Goal: Information Seeking & Learning: Learn about a topic

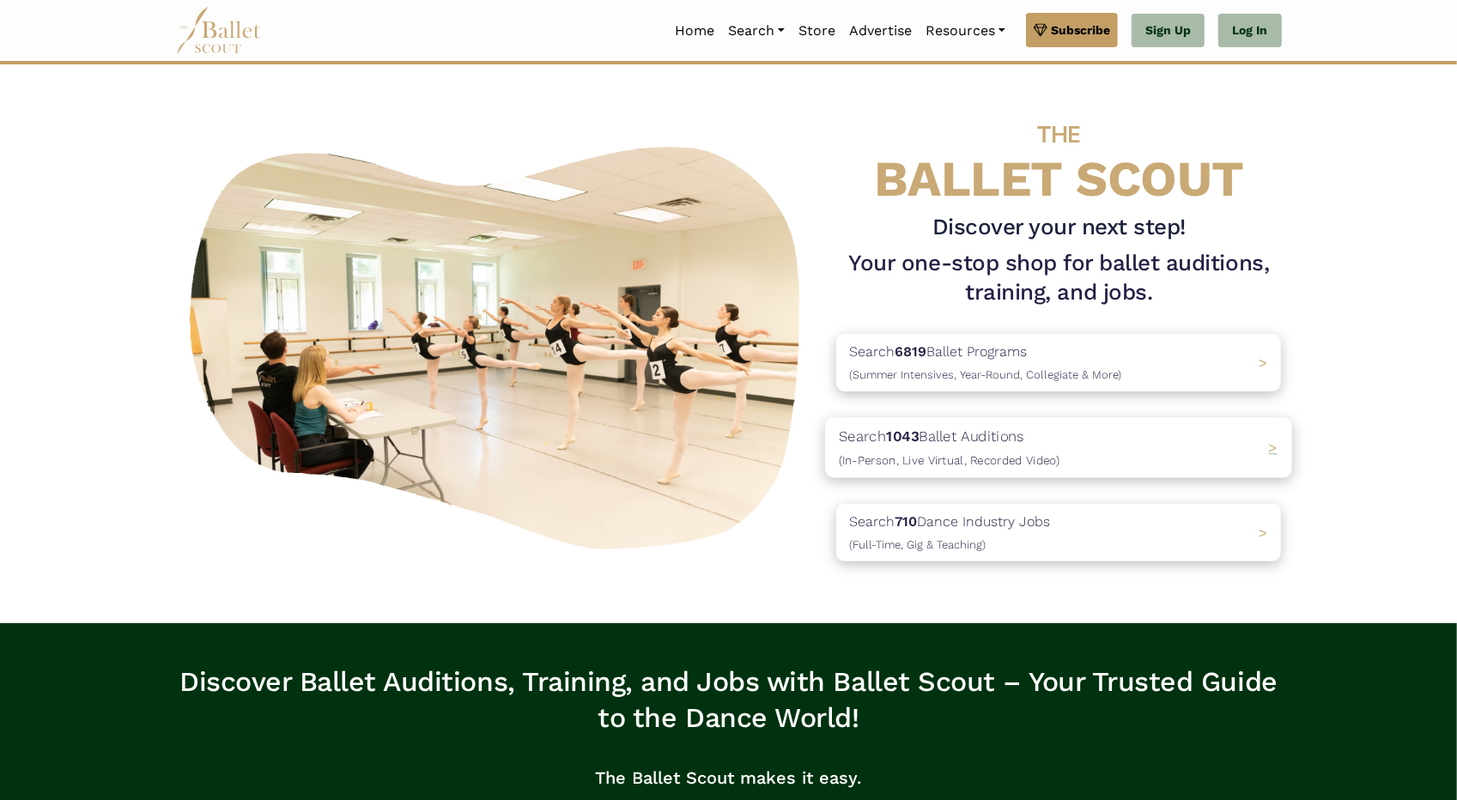
click at [919, 439] on b "1043" at bounding box center [903, 435] width 33 height 17
click at [1006, 363] on p "Search 6819 Ballet Programs (Summer Intensives, Year-Round, Collegiate & More)" at bounding box center [982, 363] width 286 height 46
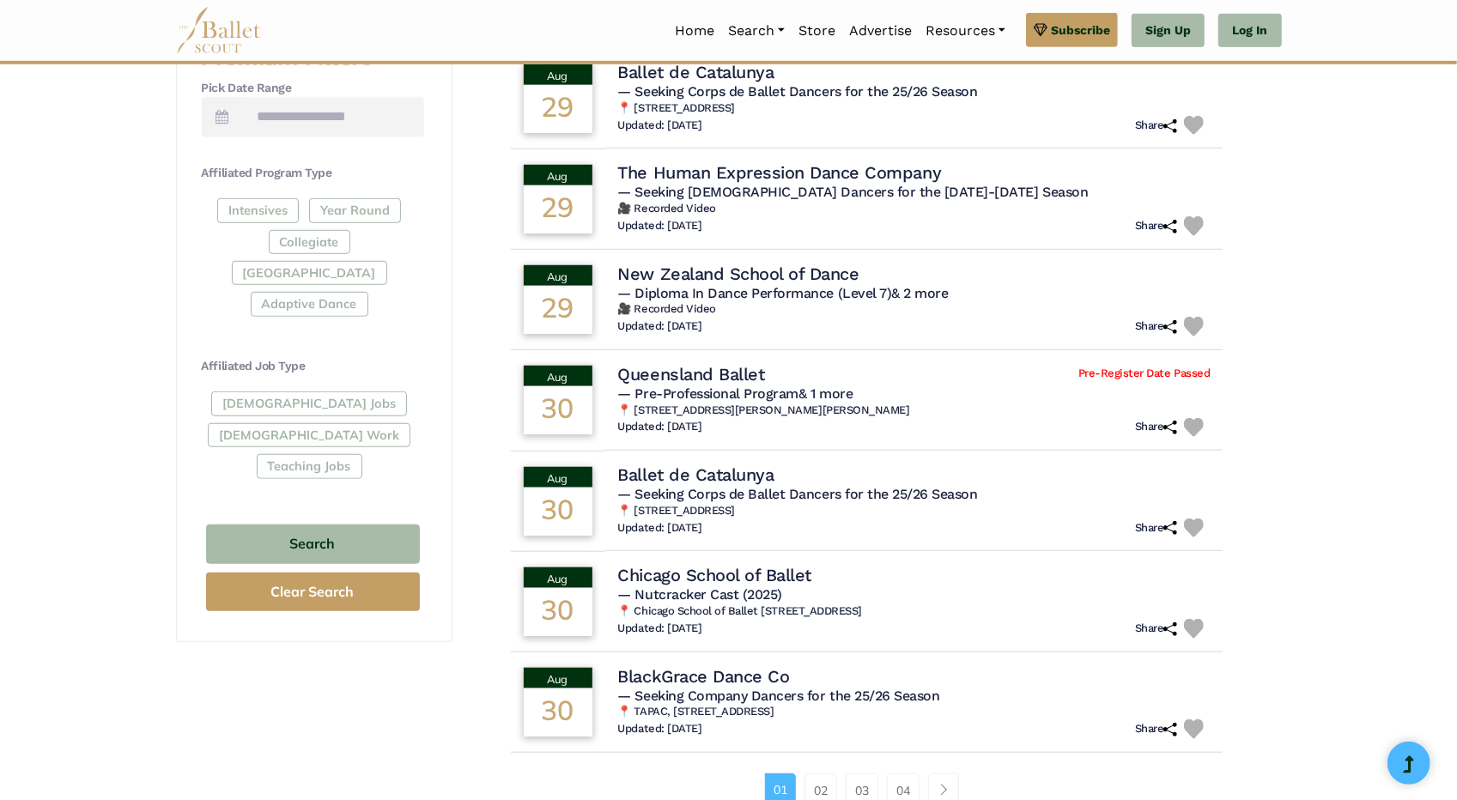
scroll to position [944, 0]
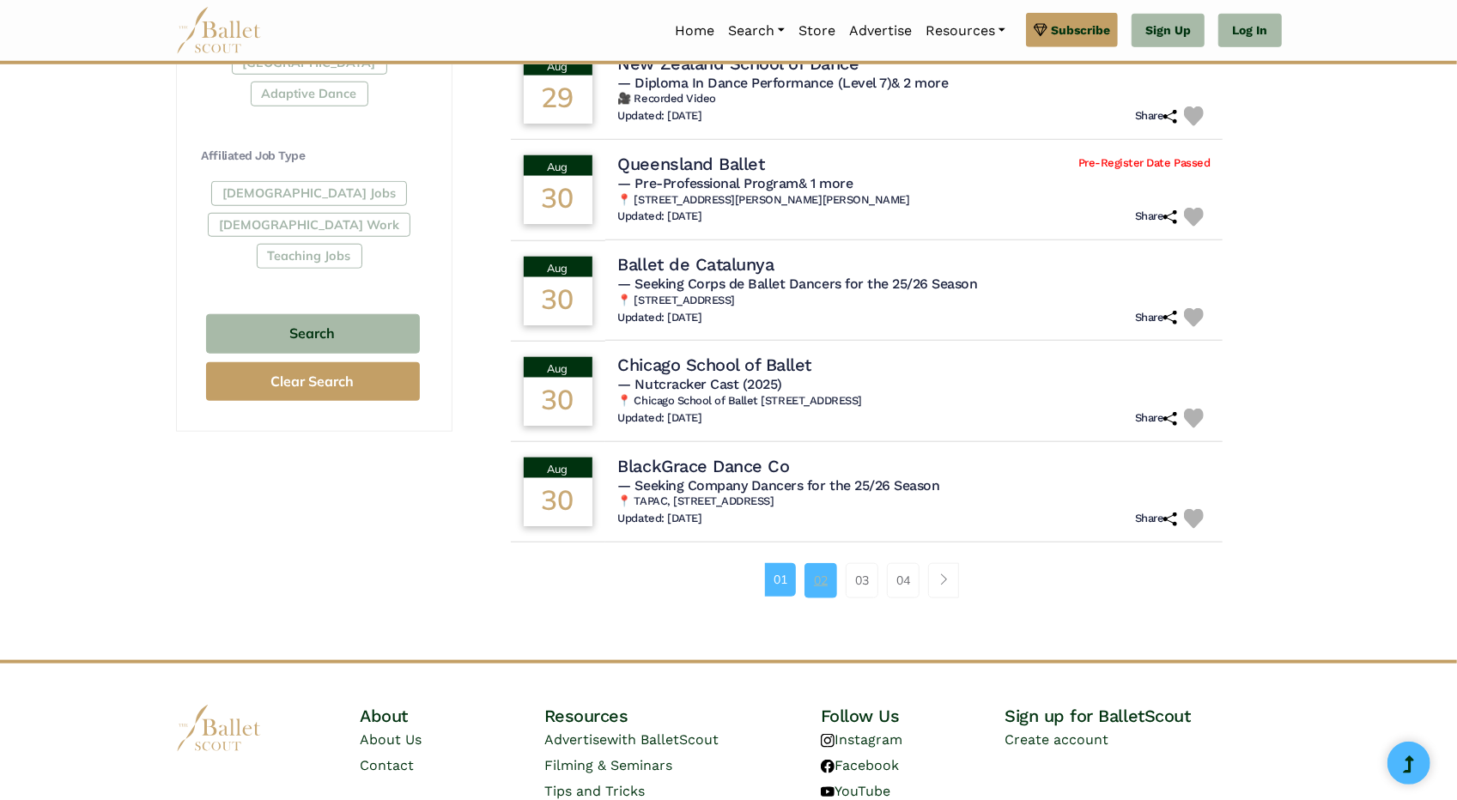
click at [821, 584] on link "02" at bounding box center [820, 580] width 33 height 34
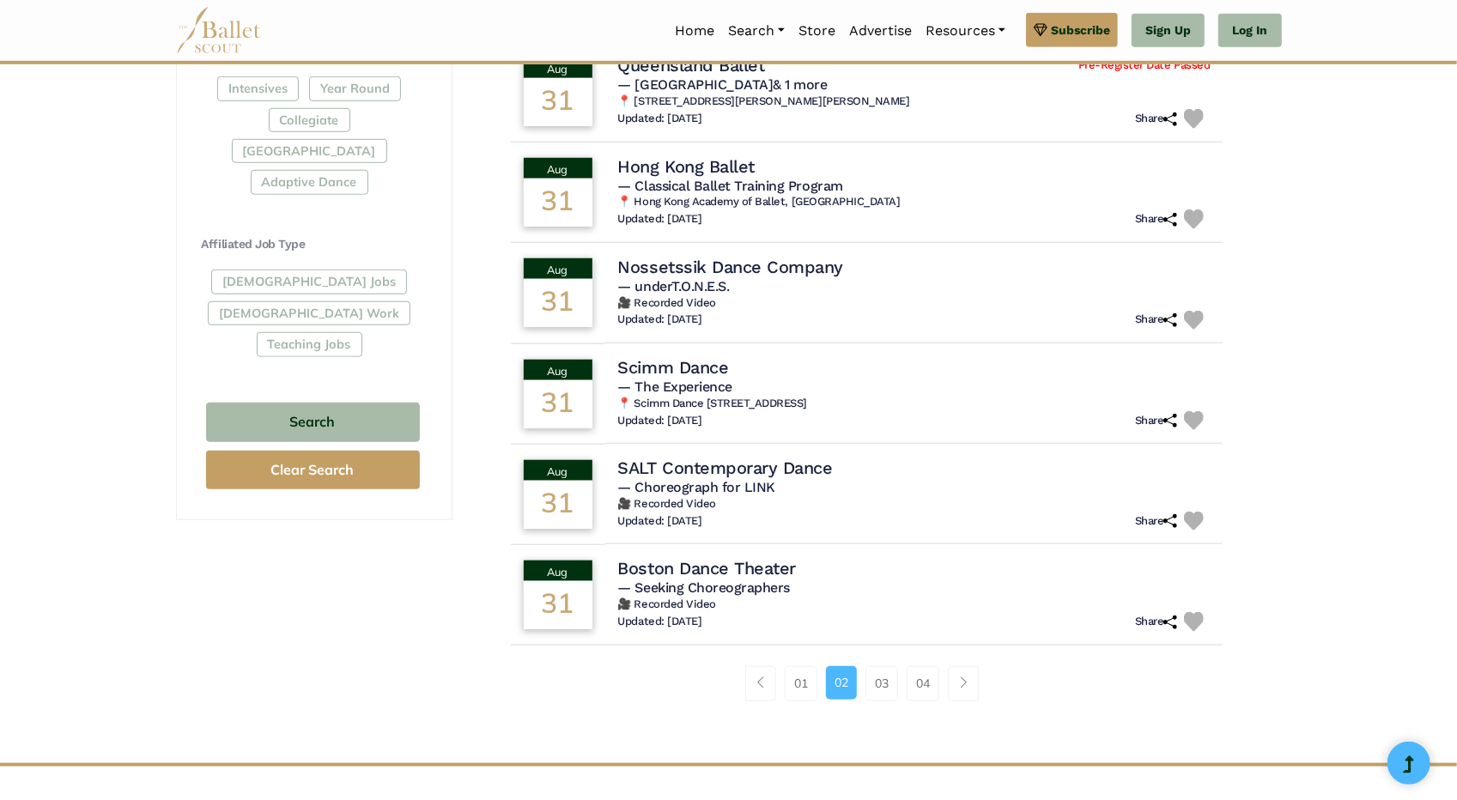
scroll to position [858, 0]
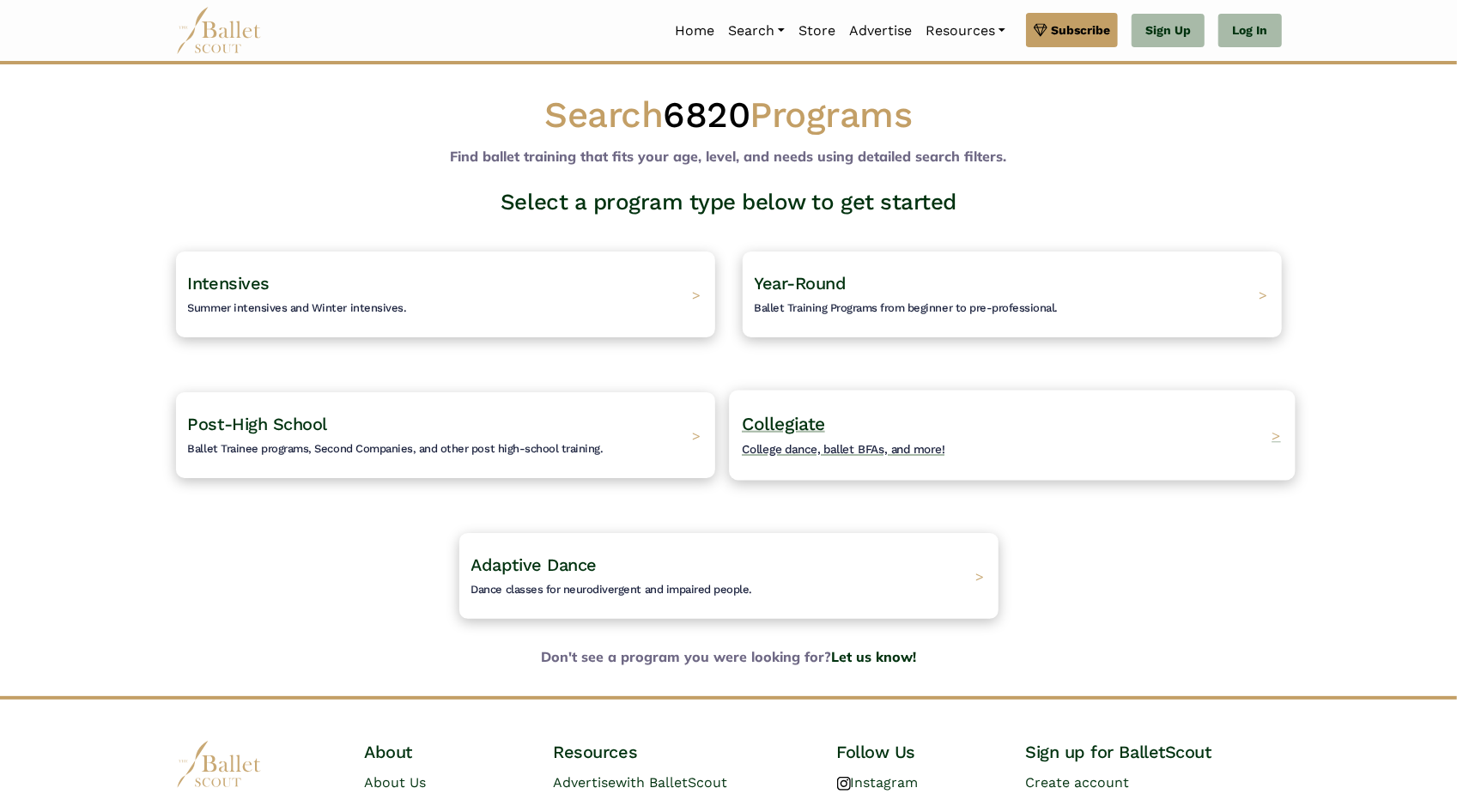
click at [851, 428] on h4 "Collegiate College dance, ballet BFAs, and more!" at bounding box center [843, 435] width 203 height 47
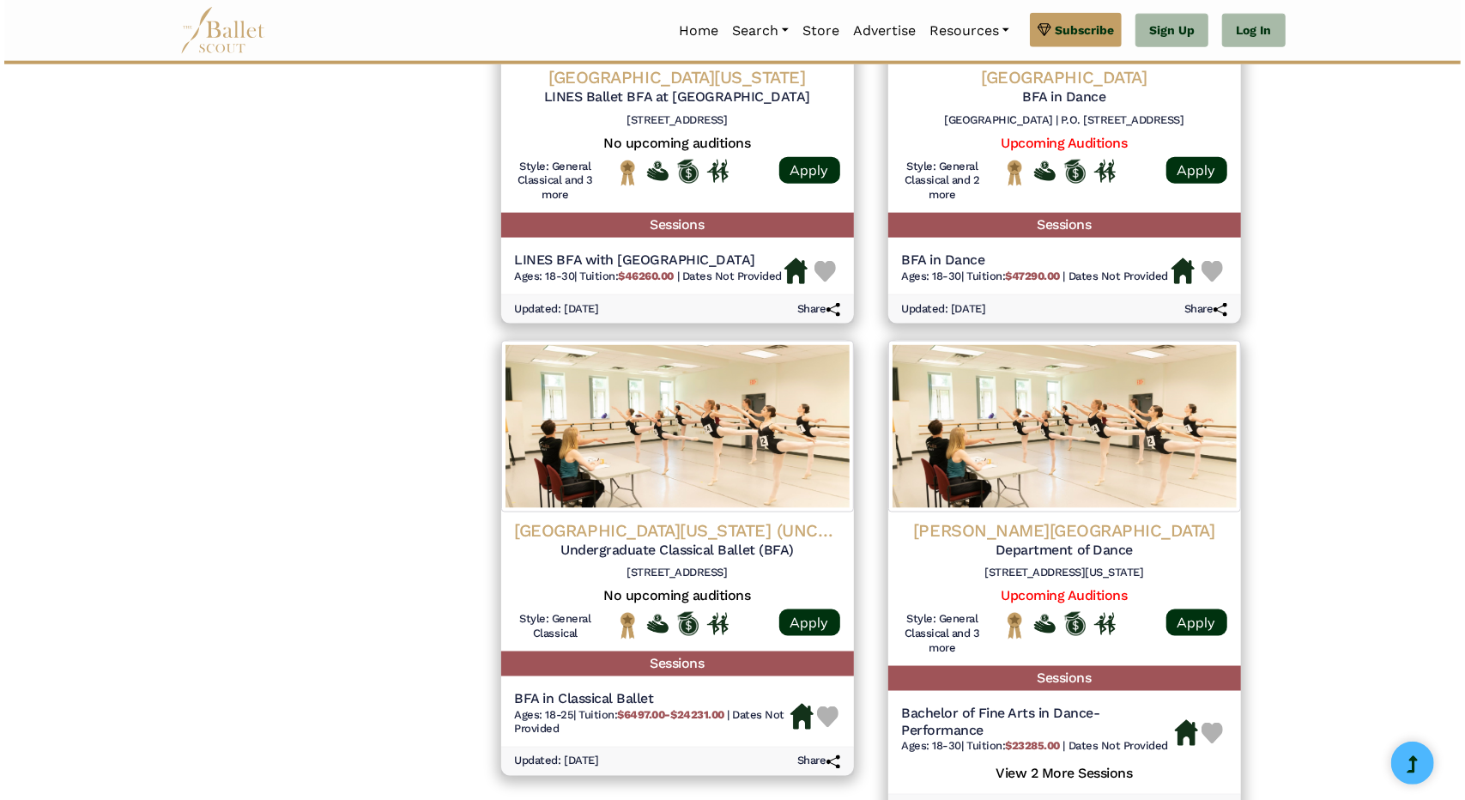
scroll to position [1545, 0]
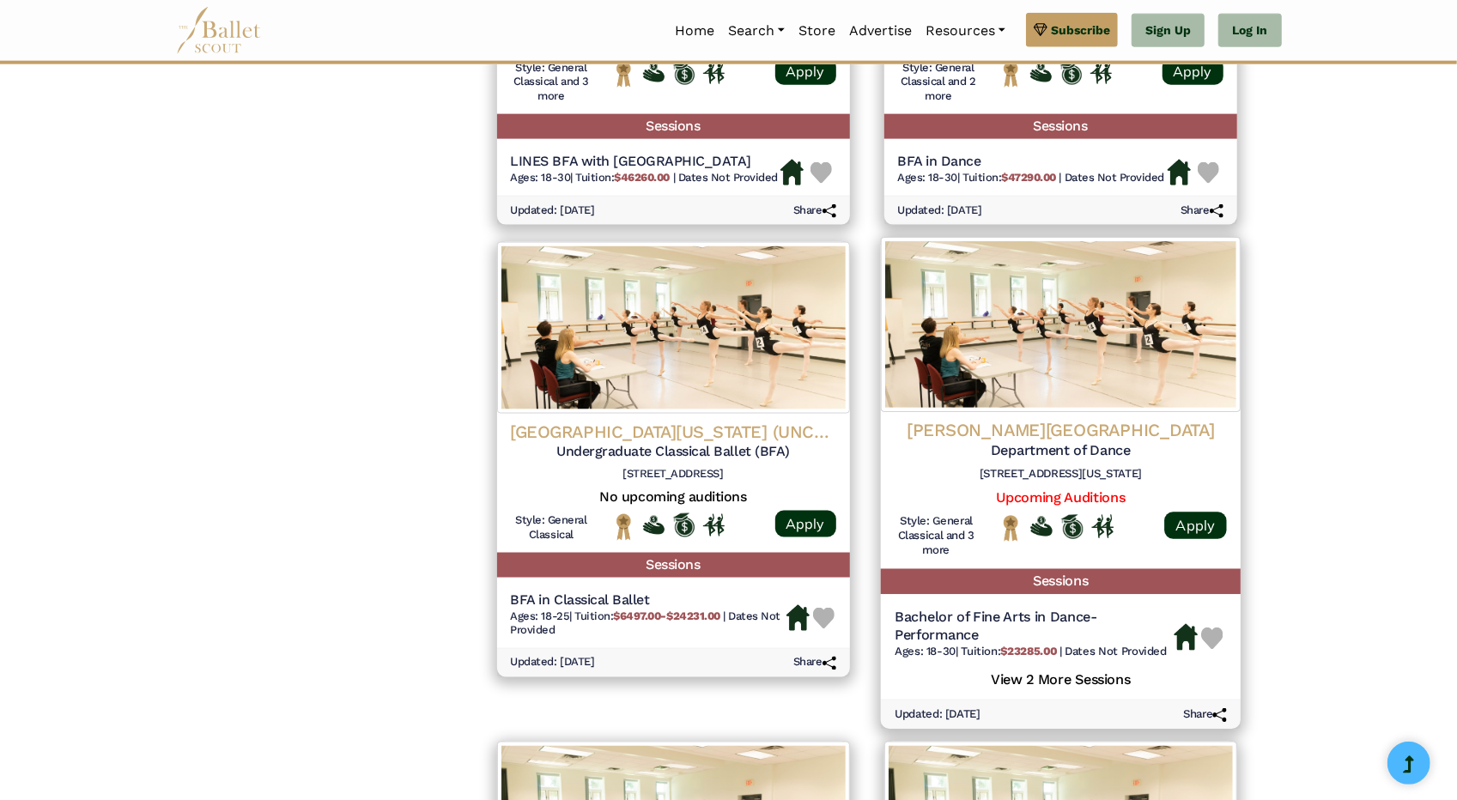
click at [1055, 360] on img at bounding box center [1060, 324] width 360 height 175
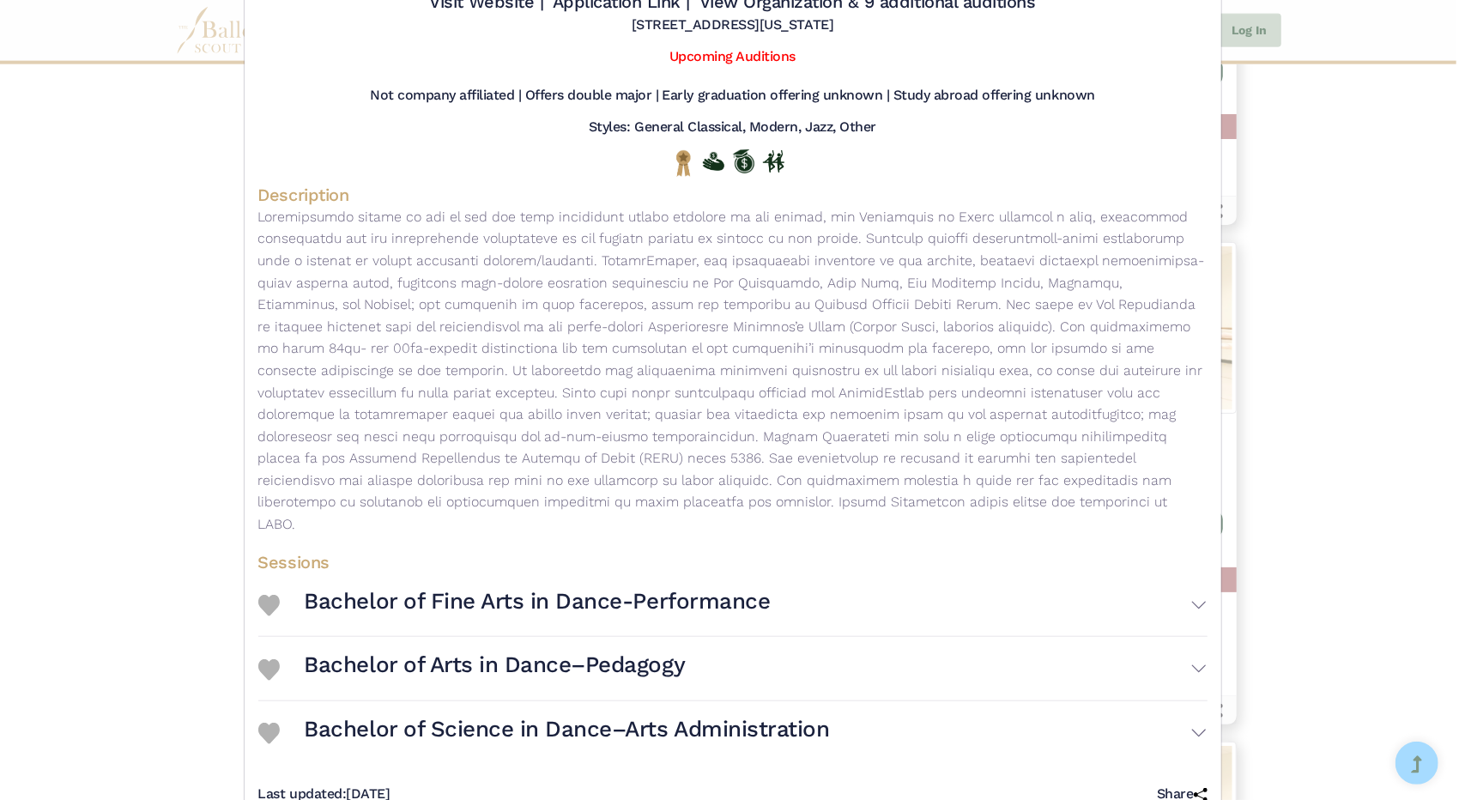
scroll to position [161, 0]
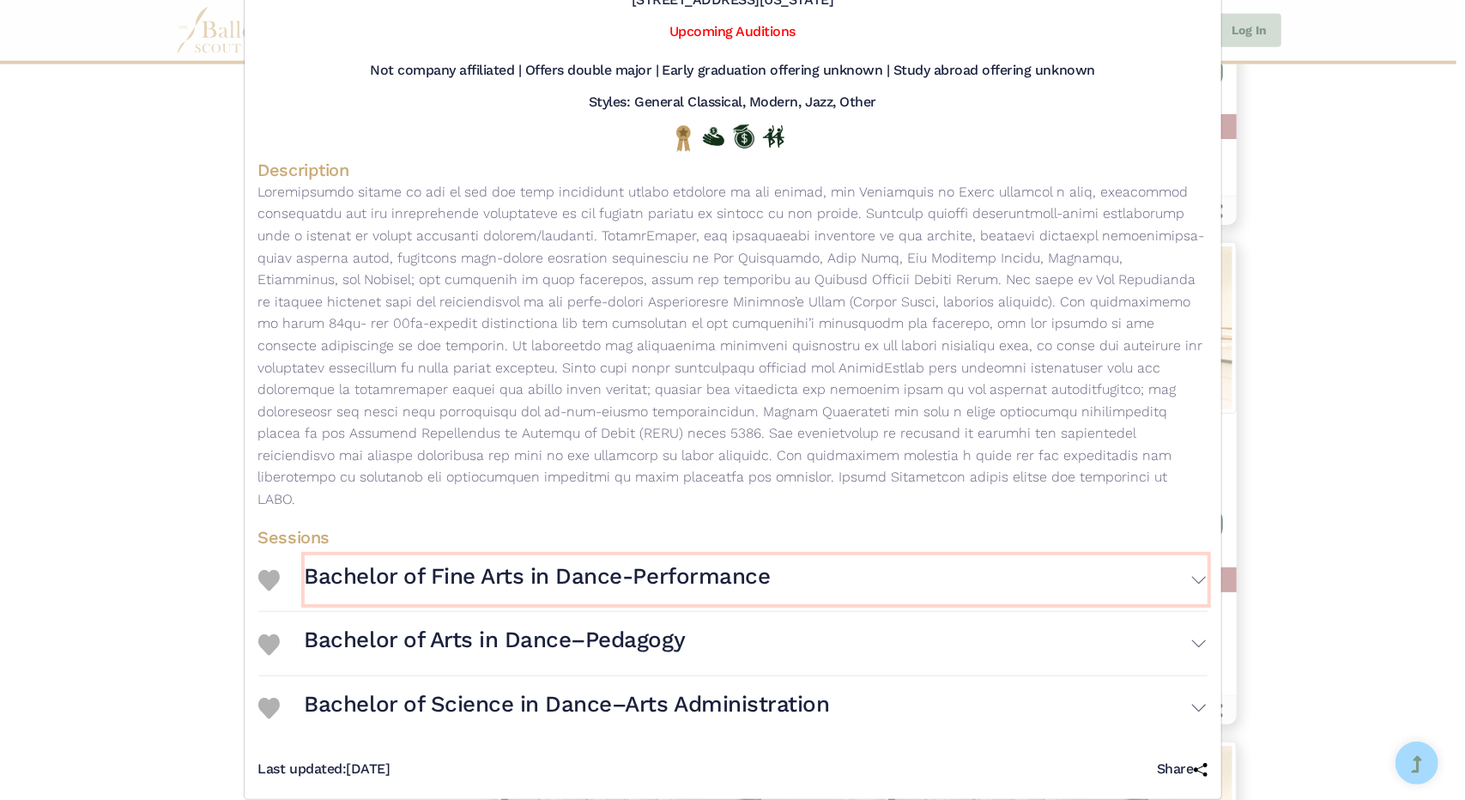
click at [737, 562] on h3 "Bachelor of Fine Arts in Dance-Performance" at bounding box center [538, 576] width 466 height 29
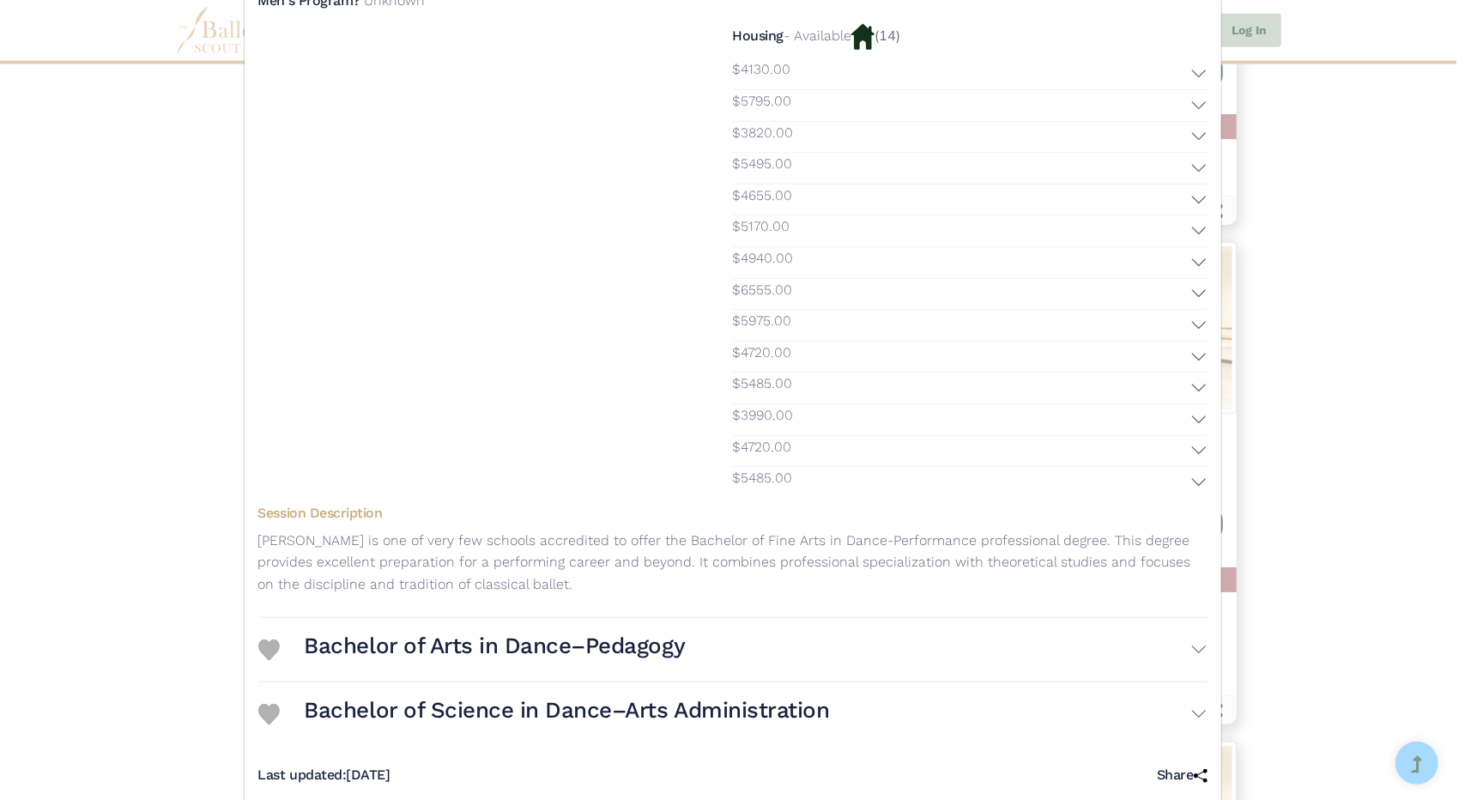
scroll to position [861, 0]
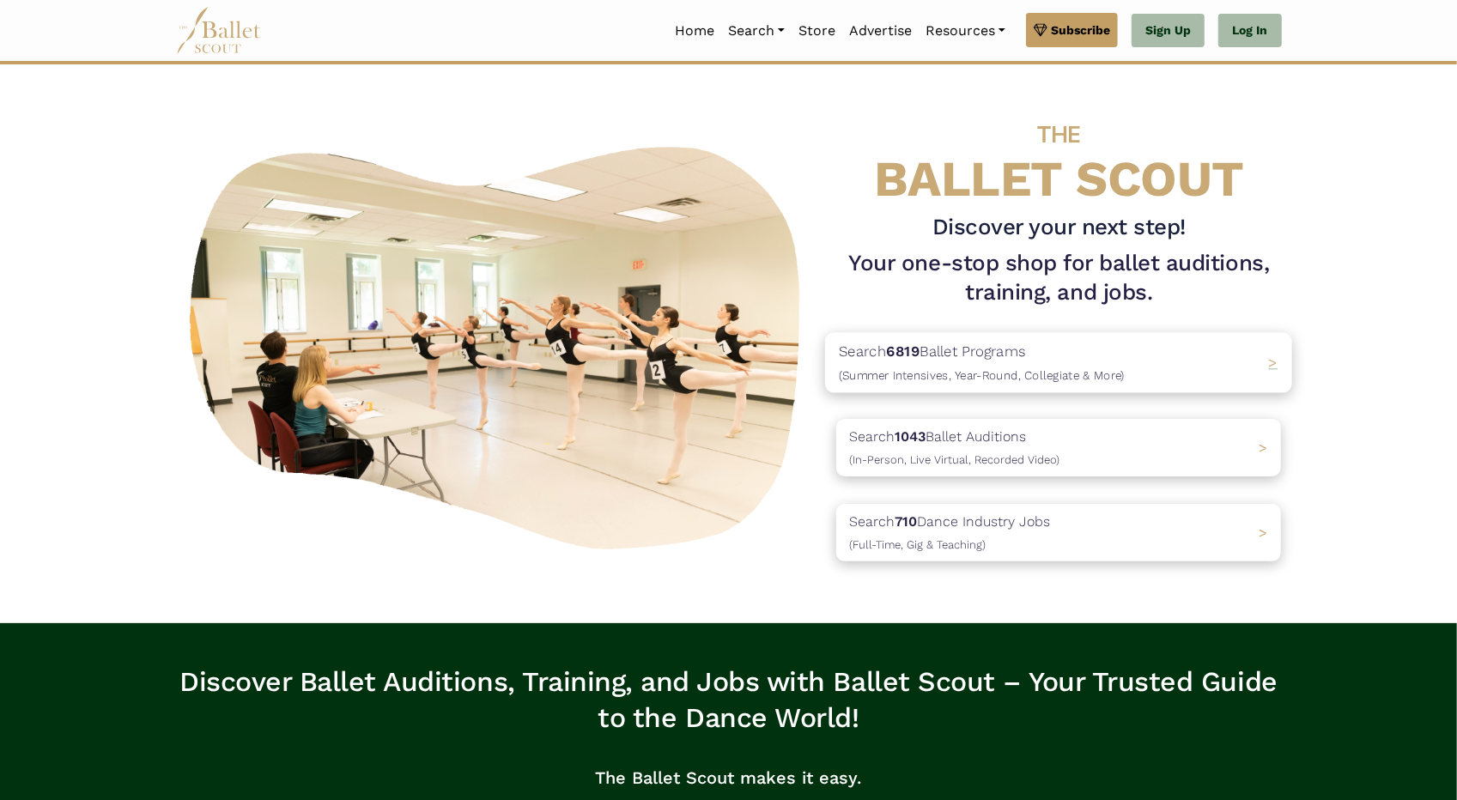
click at [1009, 354] on p "Search 6819 Ballet Programs (Summer Intensives, Year-Round, Collegiate & More)" at bounding box center [982, 363] width 286 height 46
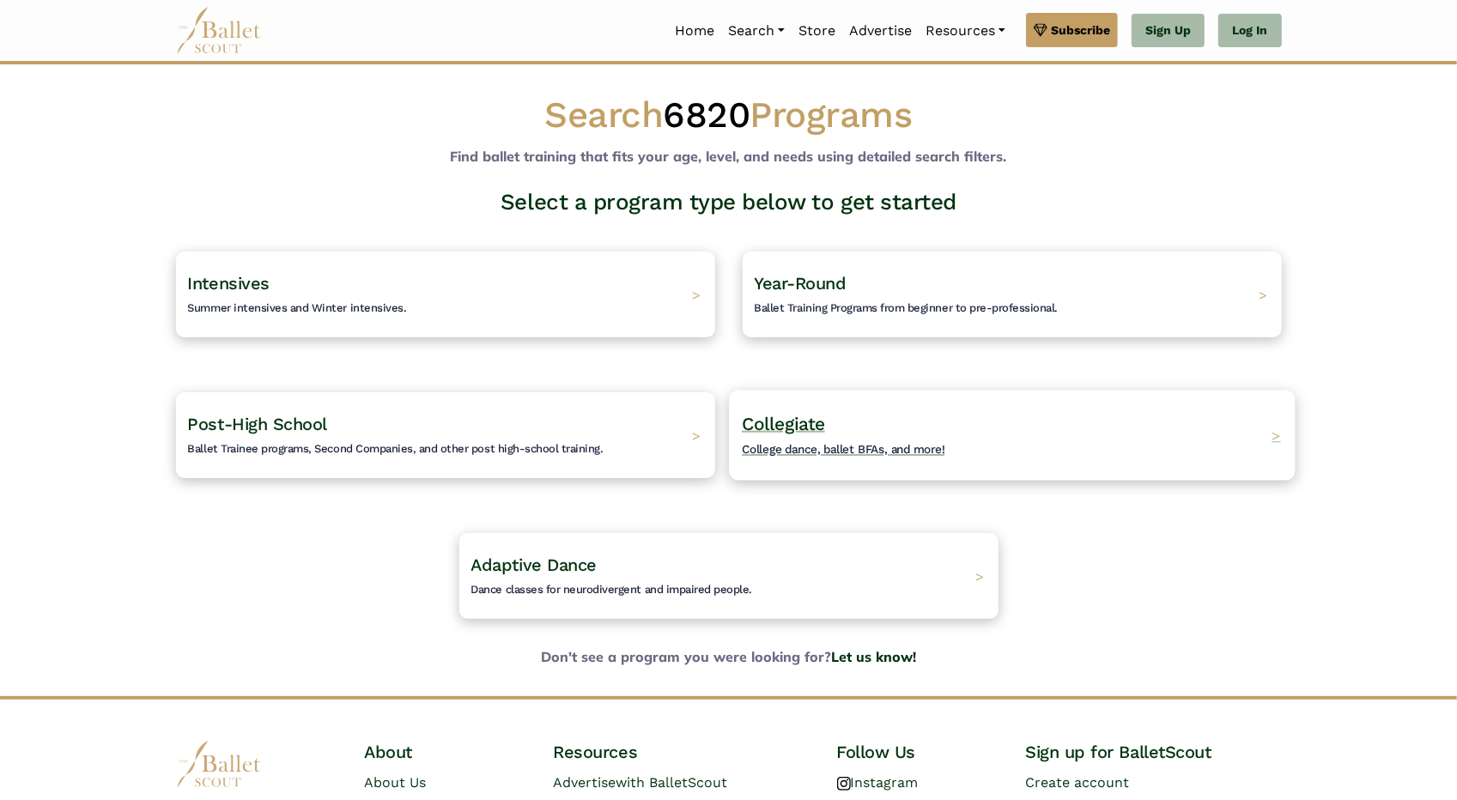
click at [894, 435] on h4 "Collegiate College dance, ballet BFAs, and more!" at bounding box center [843, 435] width 203 height 47
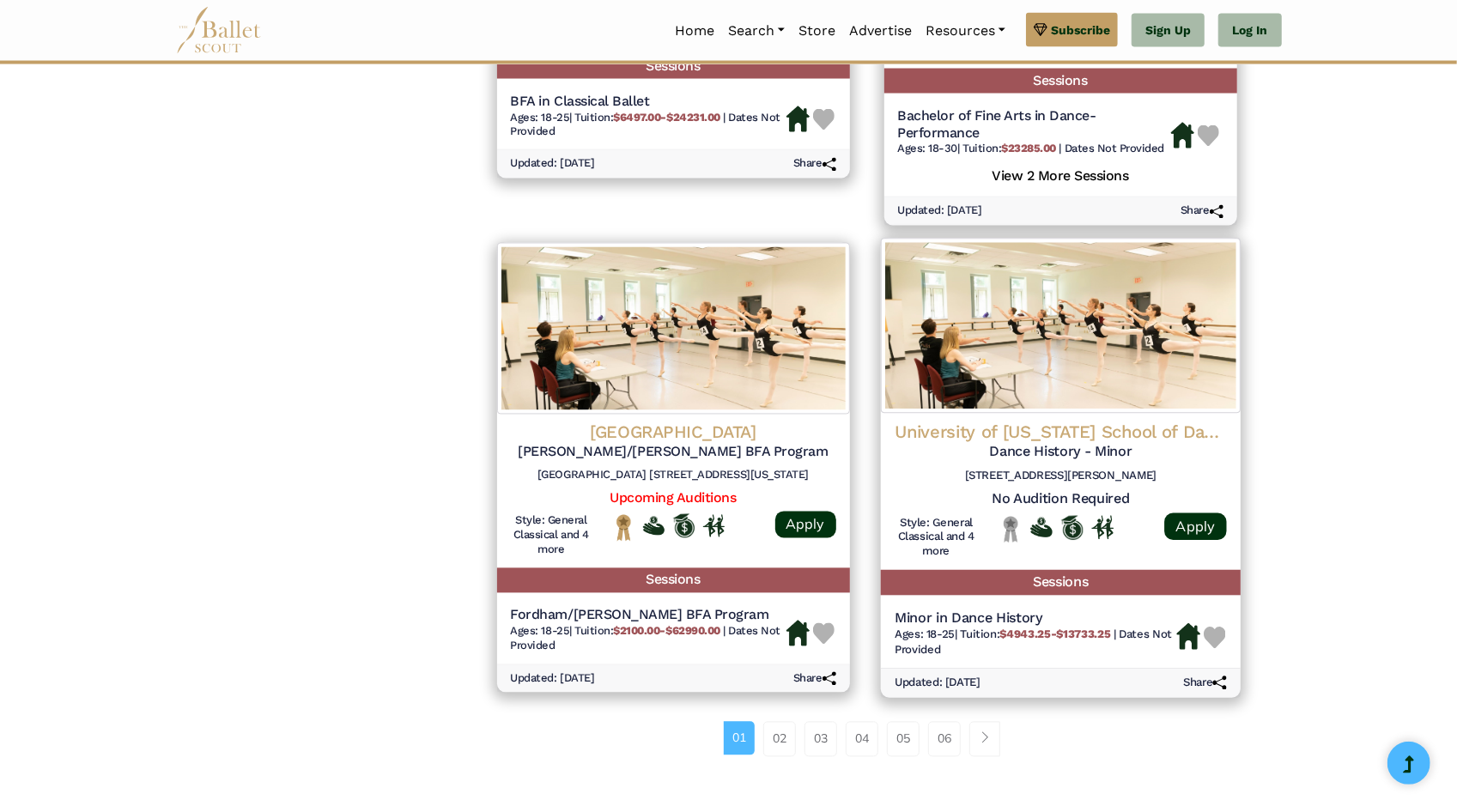
scroll to position [2060, 0]
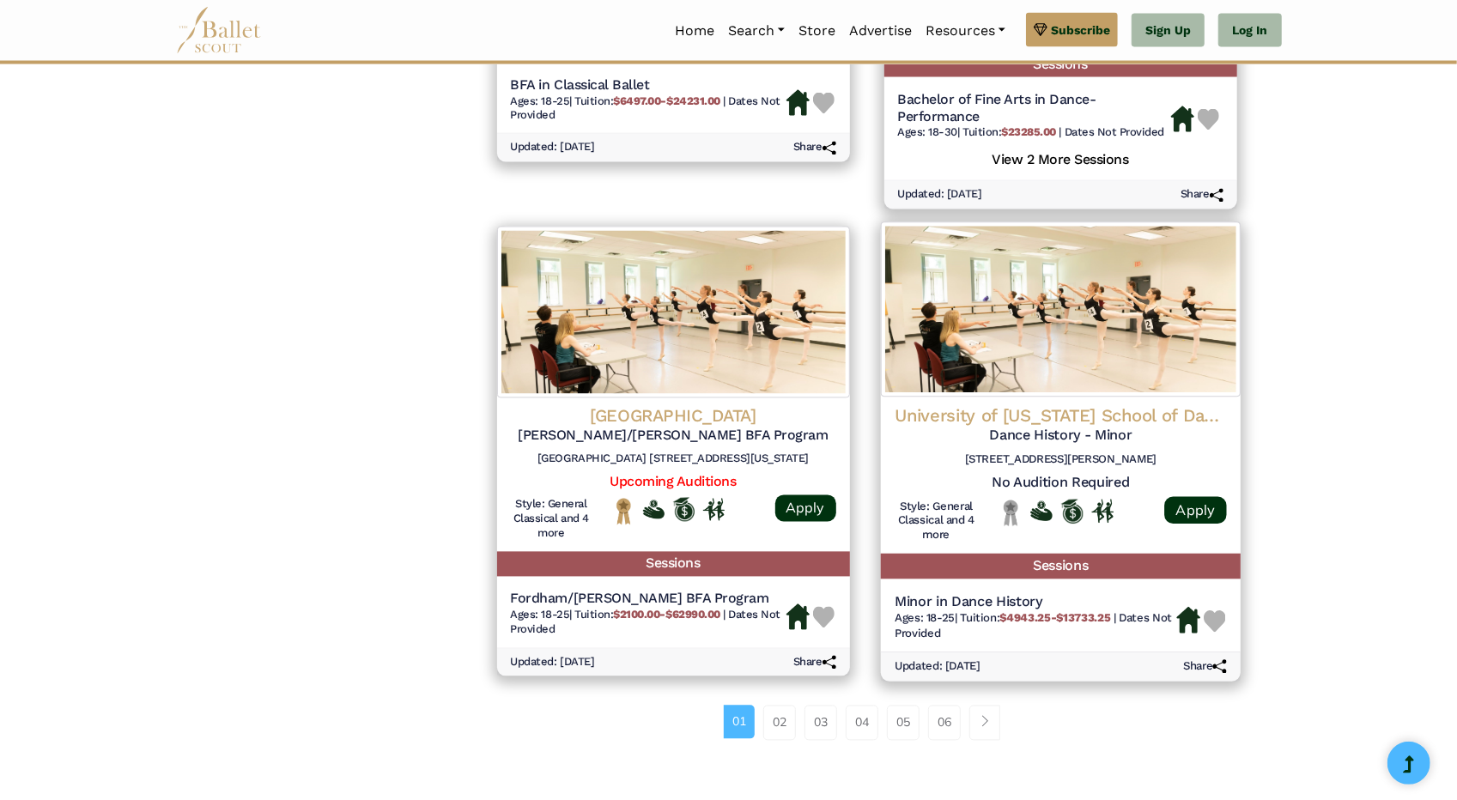
click at [1093, 401] on div "University of [US_STATE] School of Dance Dance History - Minor [STREET_ADDRESS]…" at bounding box center [1060, 475] width 360 height 157
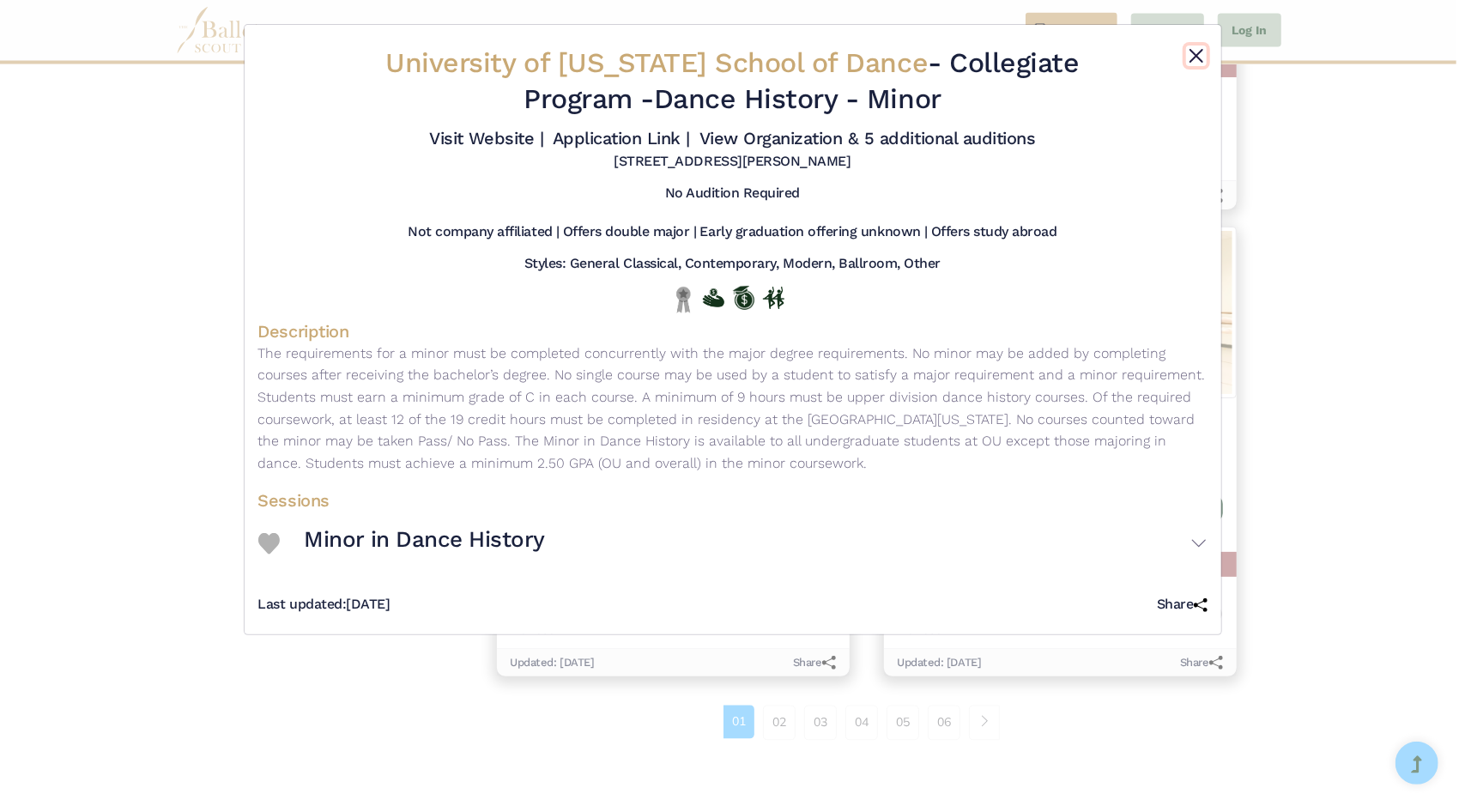
click at [1187, 59] on button "Close" at bounding box center [1196, 55] width 21 height 21
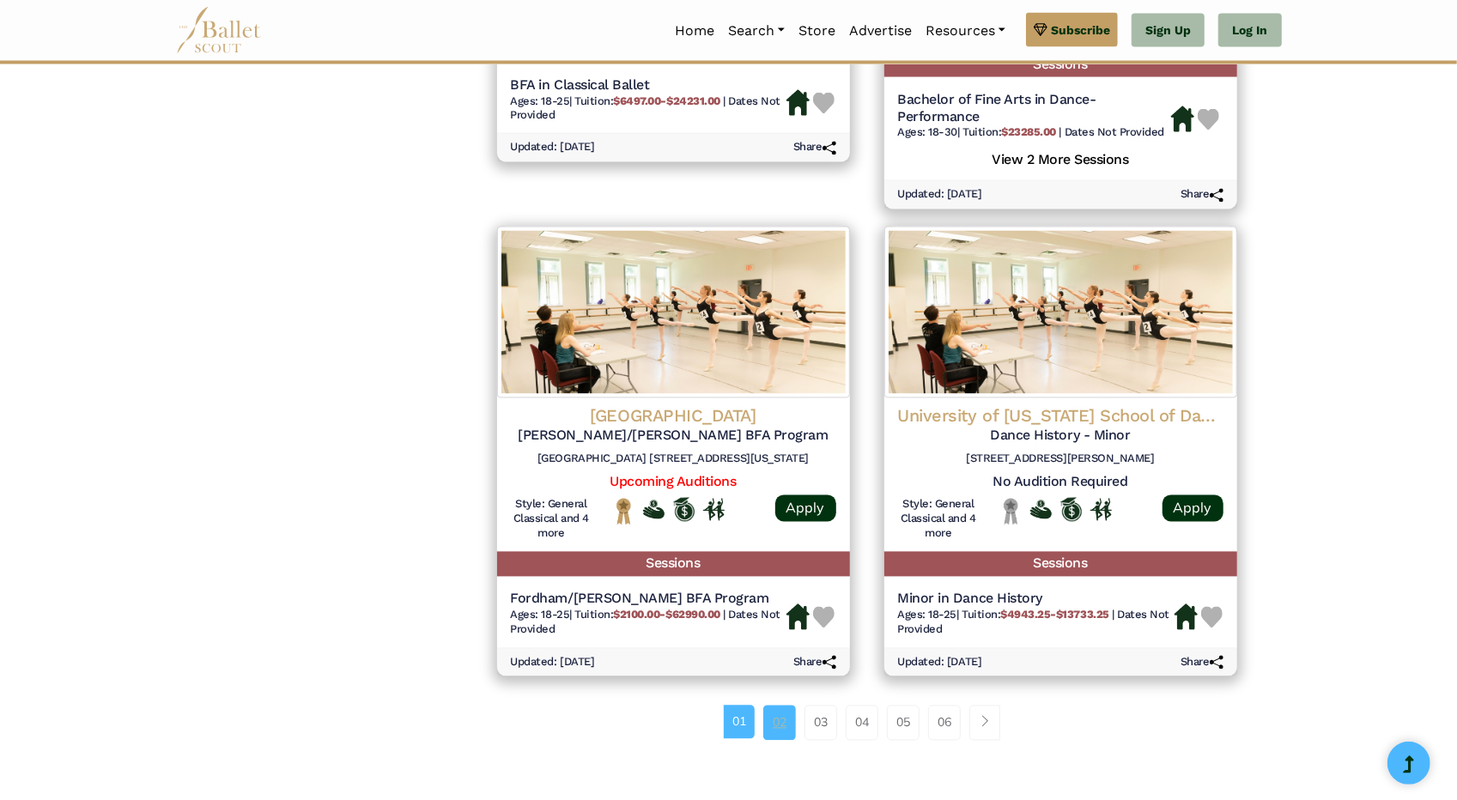
click at [774, 728] on link "02" at bounding box center [779, 723] width 33 height 34
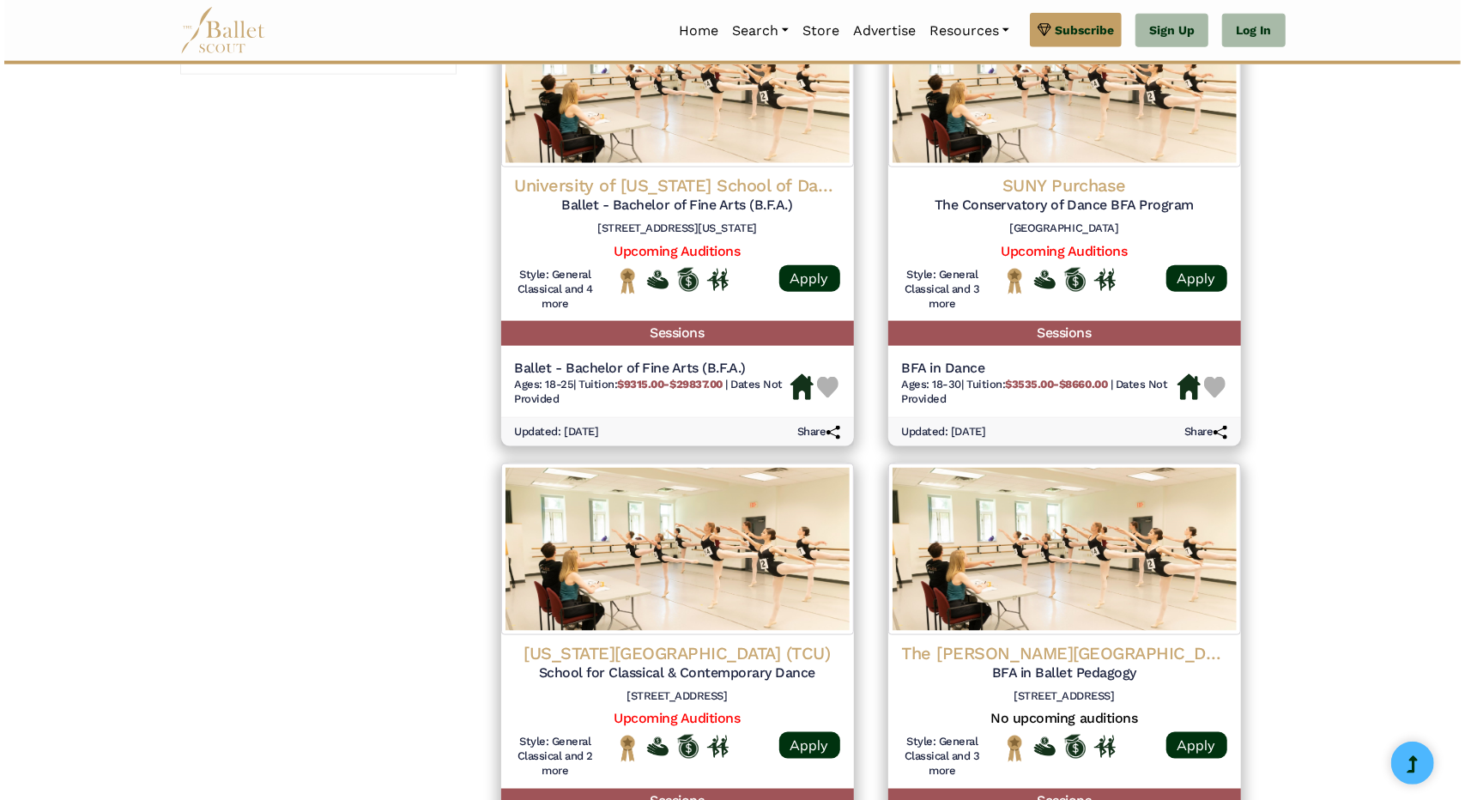
scroll to position [1373, 0]
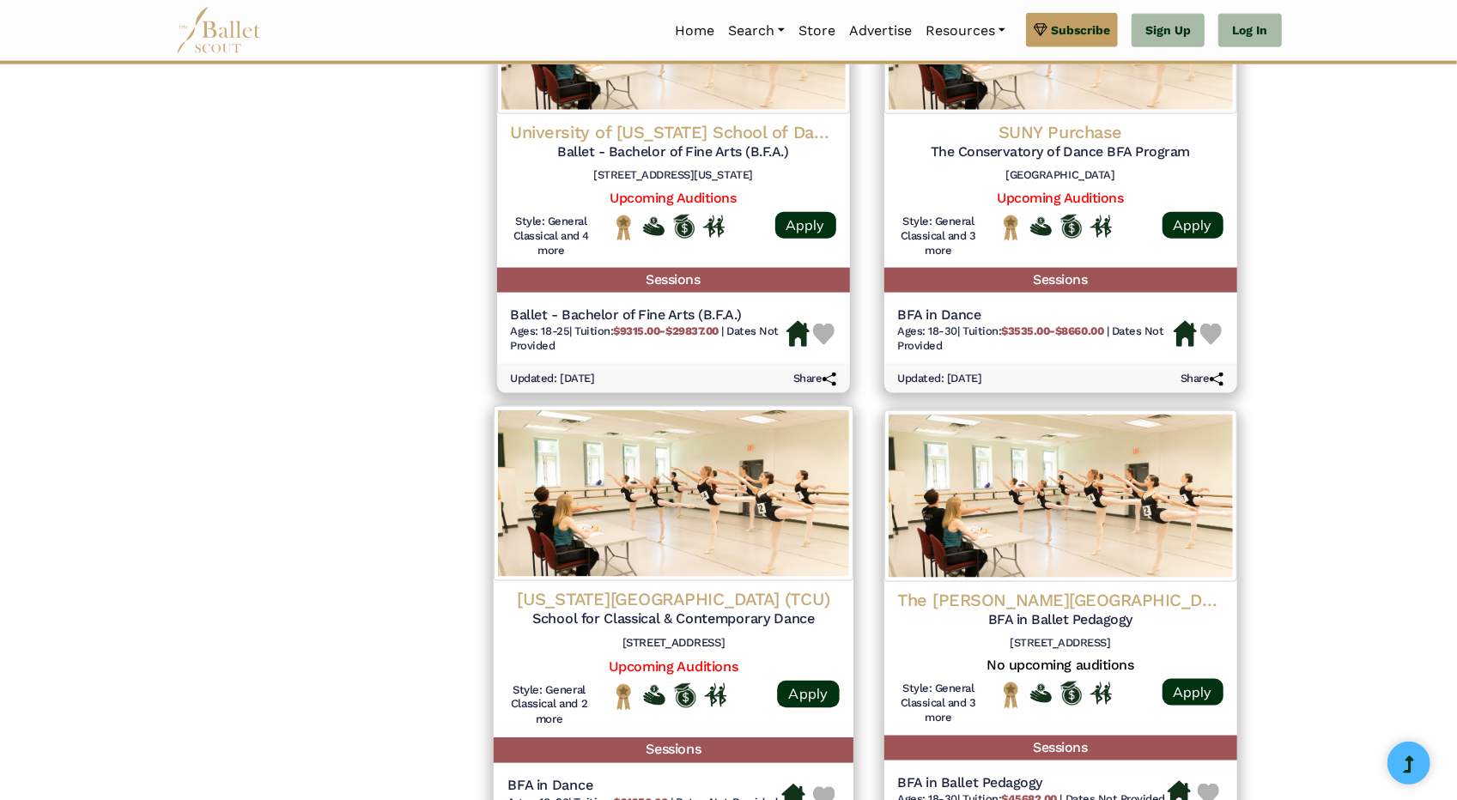
click at [691, 480] on img at bounding box center [673, 493] width 360 height 175
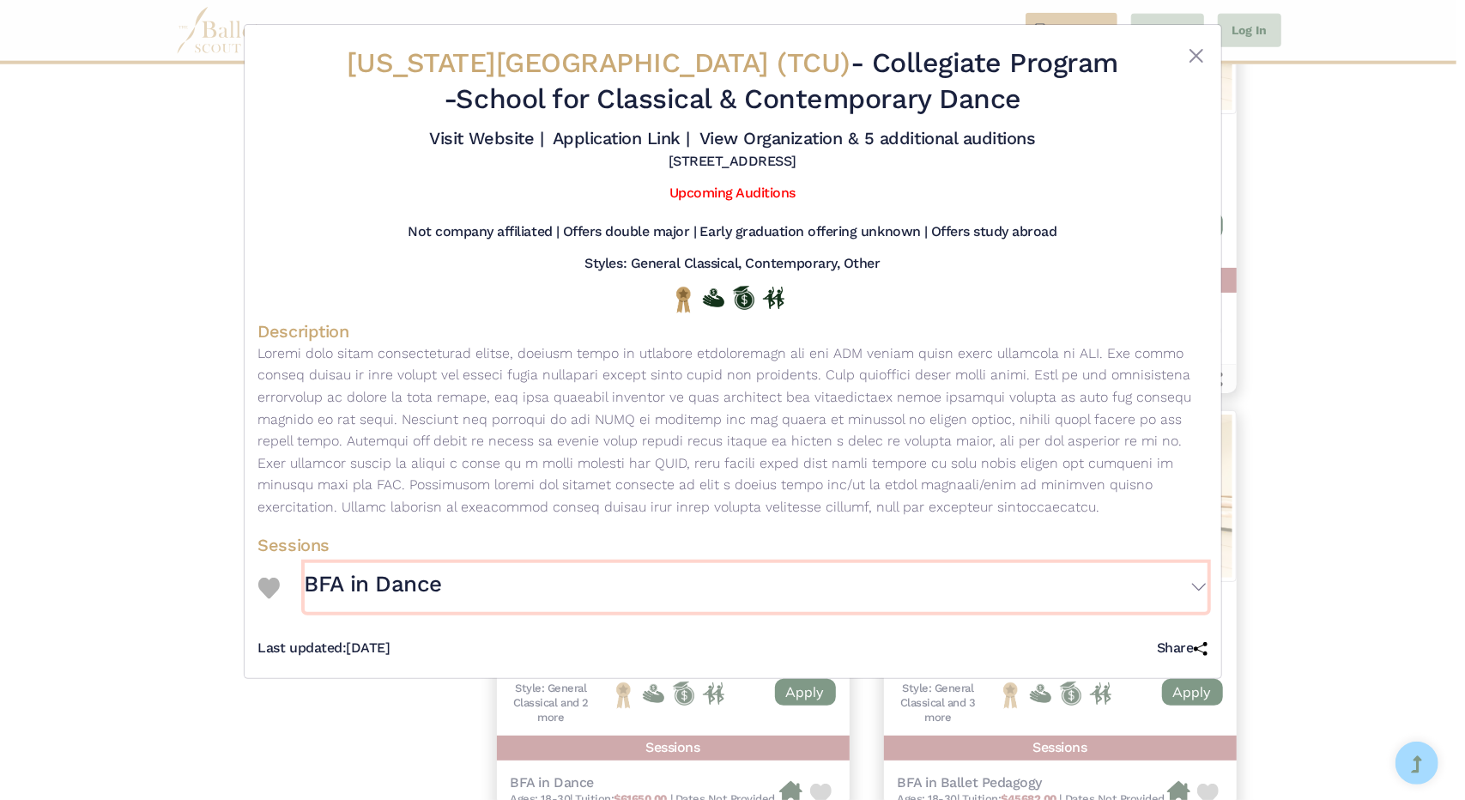
click at [1203, 586] on button "BFA in Dance" at bounding box center [756, 588] width 903 height 50
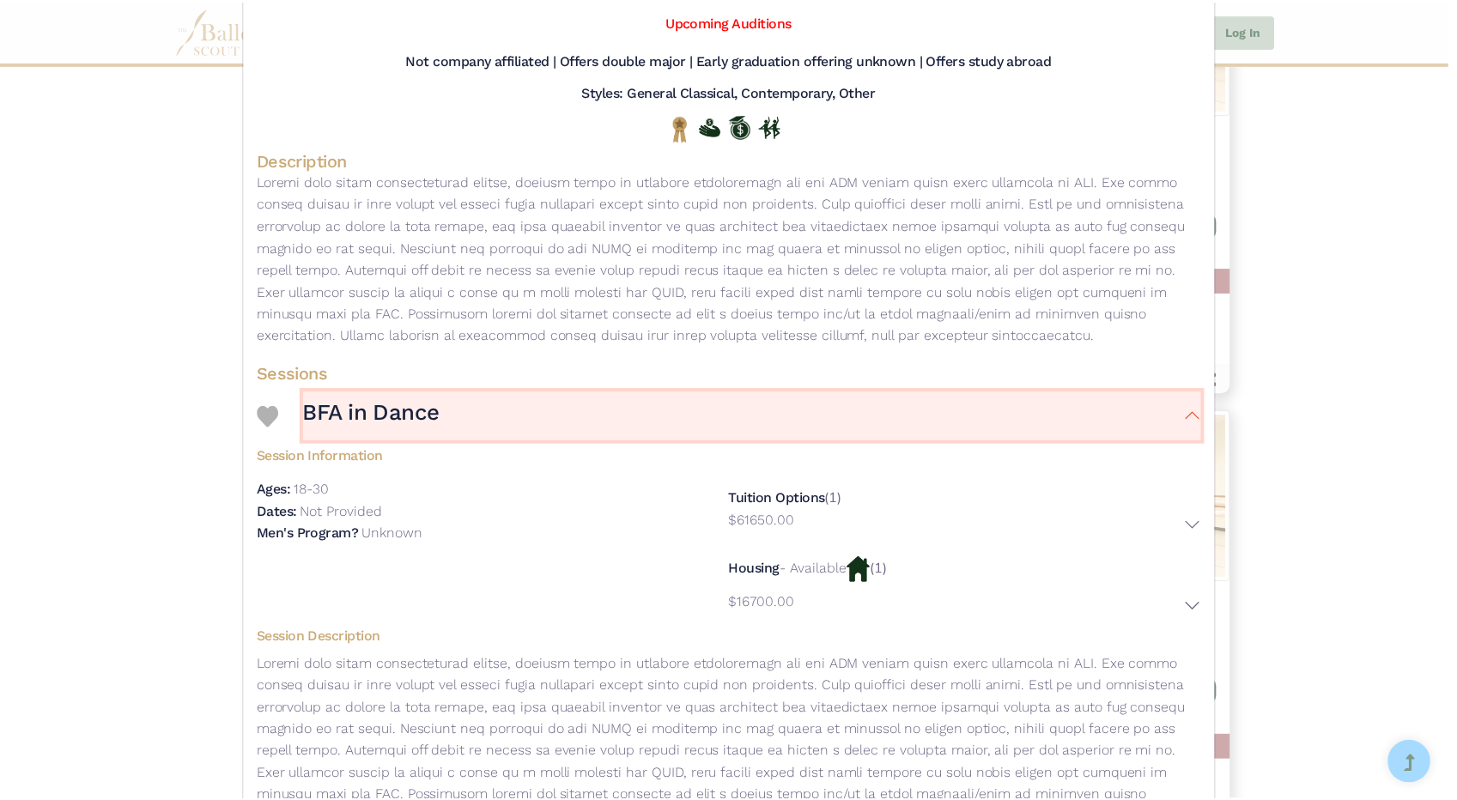
scroll to position [0, 0]
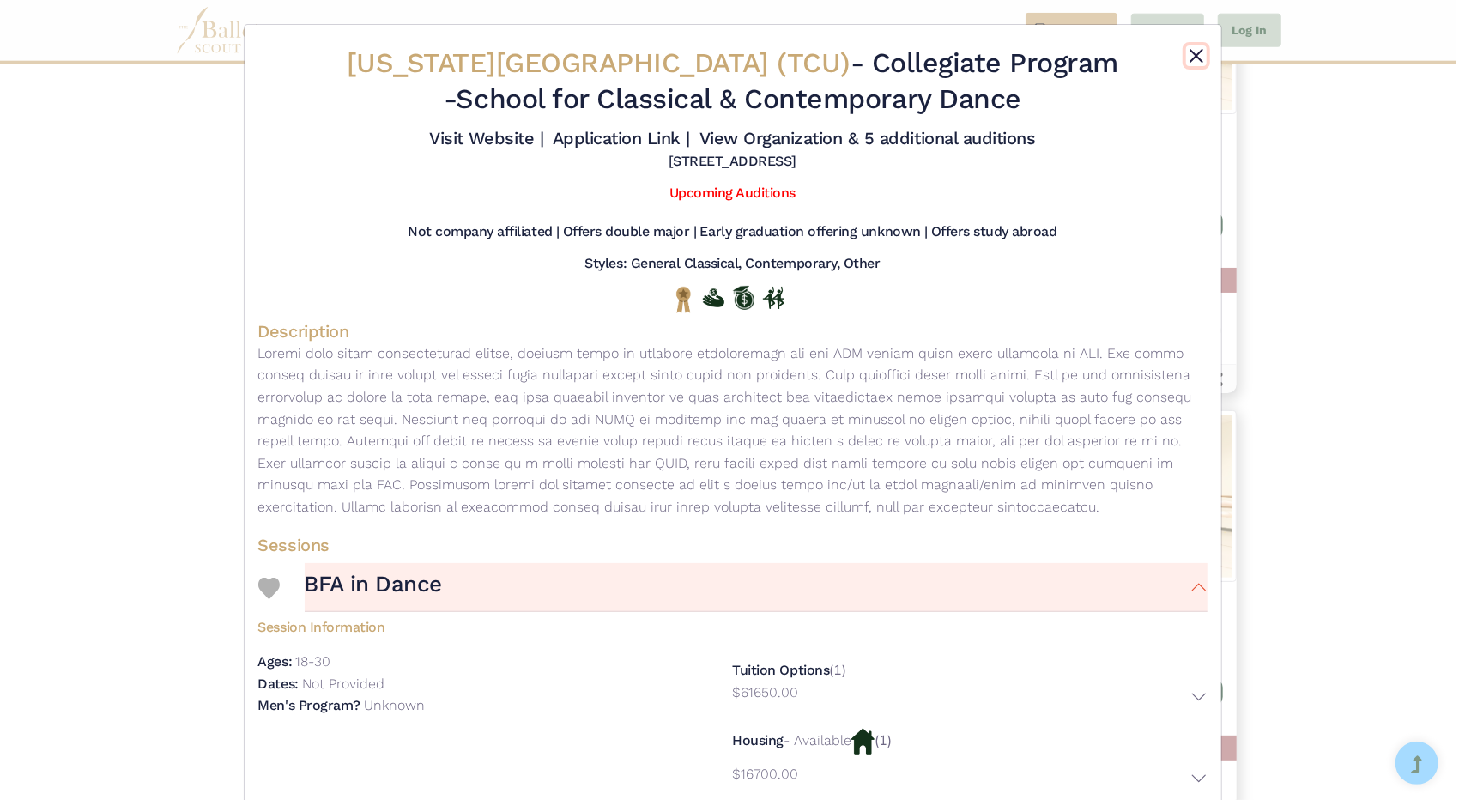
click at [1196, 59] on button "Close" at bounding box center [1196, 55] width 21 height 21
